Goal: Task Accomplishment & Management: Manage account settings

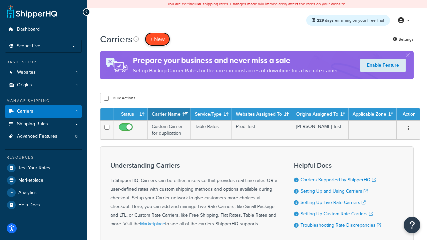
click at [157, 39] on button "+ New" at bounding box center [157, 39] width 25 height 14
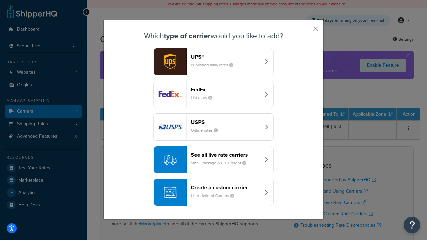
click at [213, 192] on div "Create a custom carrier User-defined Carriers" at bounding box center [226, 192] width 70 height 16
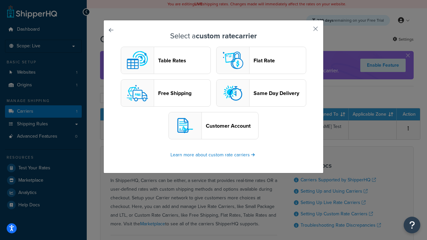
click at [166, 60] on header "Table Rates" at bounding box center [184, 60] width 52 height 6
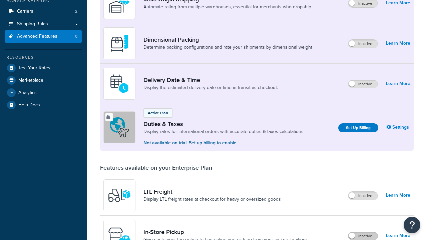
click at [363, 232] on label "Inactive" at bounding box center [362, 236] width 29 height 8
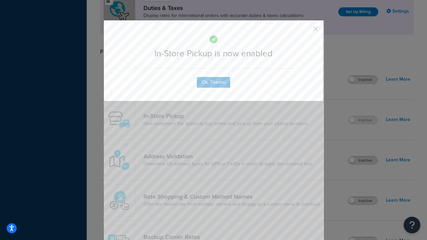
click at [305, 30] on button "button" at bounding box center [306, 31] width 2 height 2
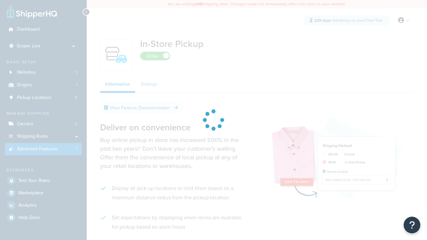
click at [149, 84] on link "Settings" at bounding box center [149, 84] width 27 height 13
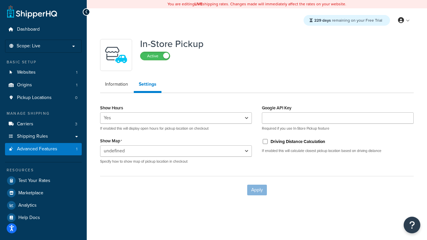
select select "inline"
click at [265, 141] on input "Driving Distance Calculation" at bounding box center [265, 141] width 7 height 5
checkbox input "true"
click at [257, 190] on button "Apply" at bounding box center [257, 190] width 20 height 11
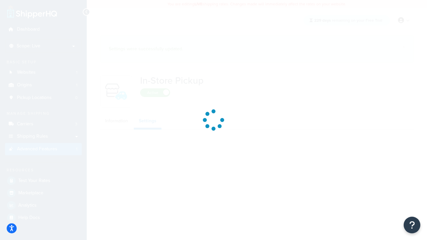
select select "inline"
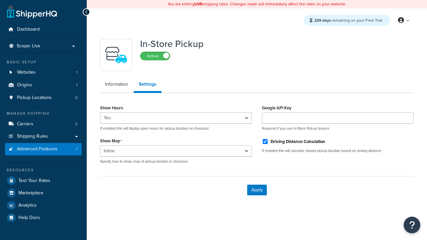
select select "inline"
click at [34, 98] on span "Pickup Locations" at bounding box center [34, 98] width 35 height 6
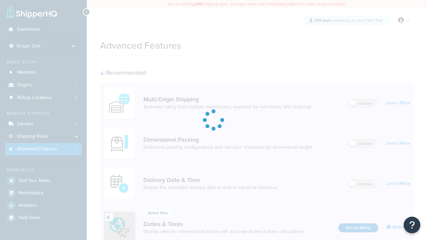
scroll to position [212, 0]
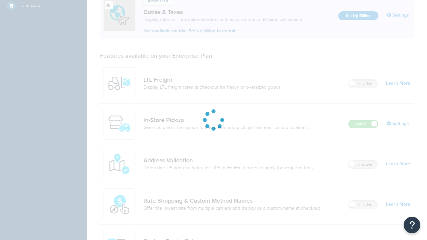
click at [225, 116] on link "In-Store Pickup" at bounding box center [225, 119] width 164 height 7
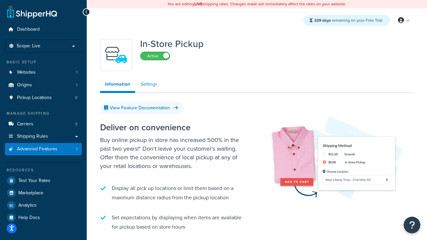
click at [149, 84] on link "Settings" at bounding box center [149, 84] width 27 height 13
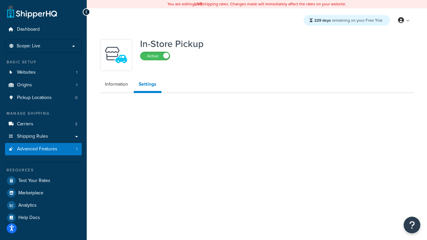
select select "inline"
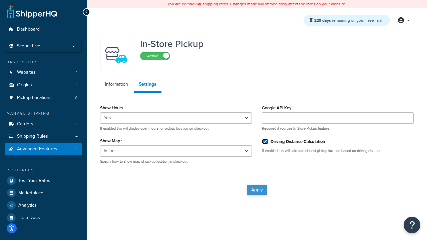
click at [265, 141] on input "Driving Distance Calculation" at bounding box center [265, 141] width 7 height 5
checkbox input "false"
click at [257, 190] on button "Apply" at bounding box center [257, 190] width 20 height 11
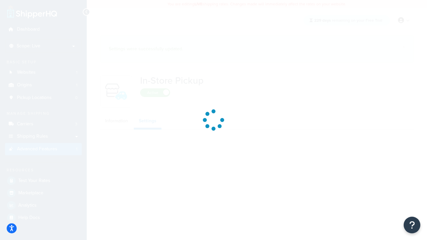
select select "inline"
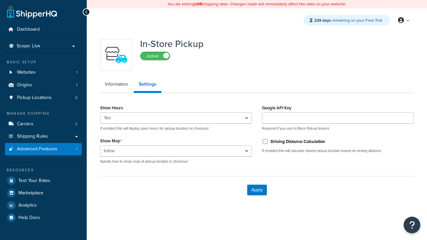
select select "inline"
click at [34, 98] on span "Pickup Locations" at bounding box center [34, 98] width 35 height 6
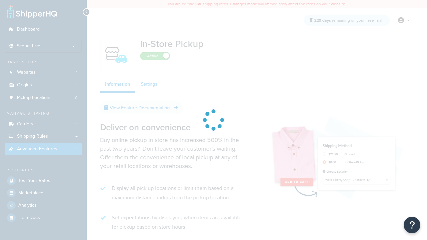
click at [149, 84] on link "Settings" at bounding box center [149, 84] width 27 height 13
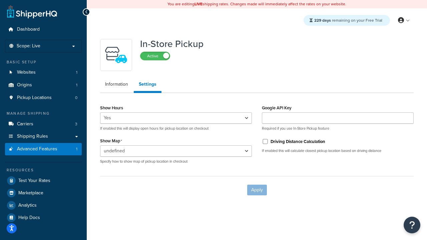
select select "inline"
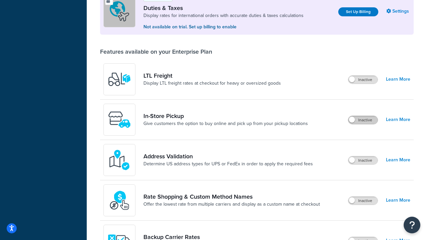
scroll to position [203, 0]
